Goal: Browse casually

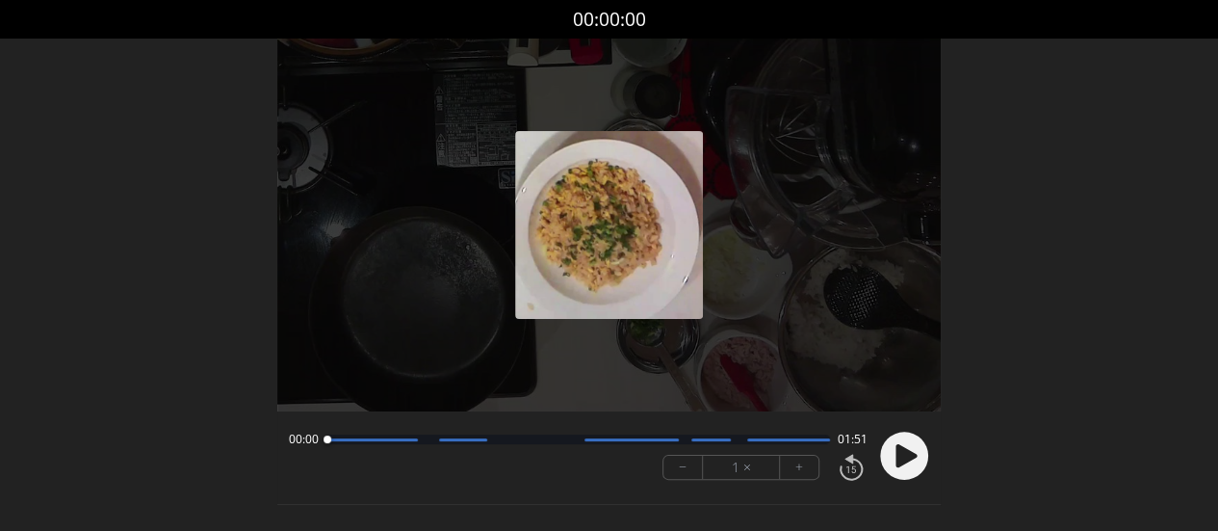
click at [900, 448] on icon at bounding box center [906, 455] width 21 height 23
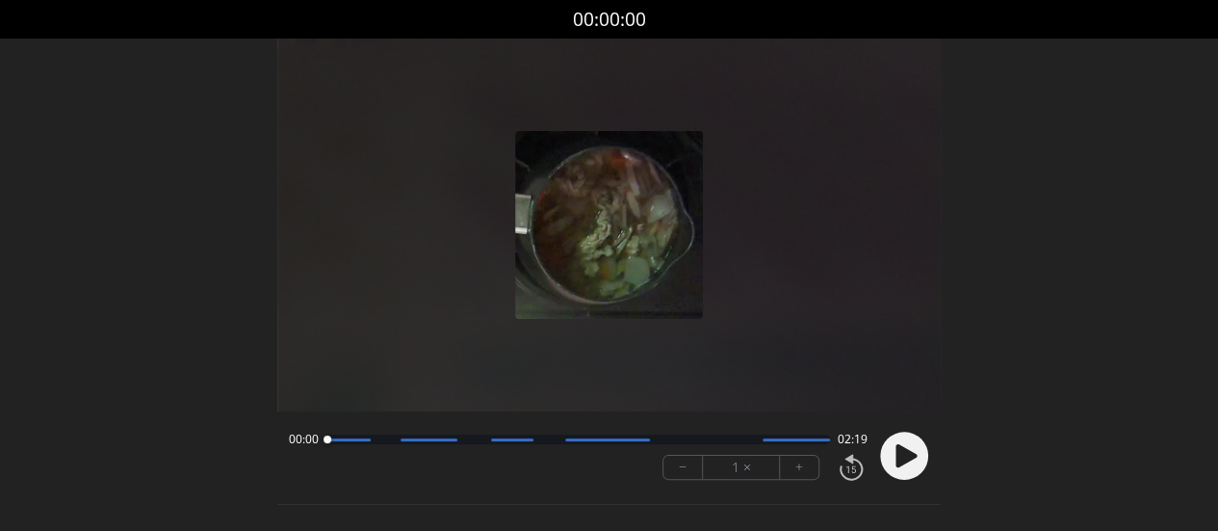
click at [911, 444] on circle at bounding box center [904, 456] width 48 height 48
